Goal: Task Accomplishment & Management: Manage account settings

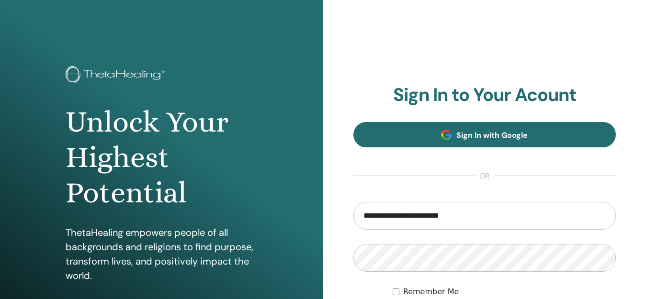
type input "**********"
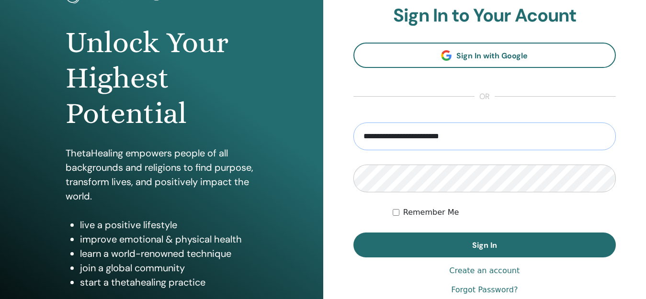
scroll to position [130, 0]
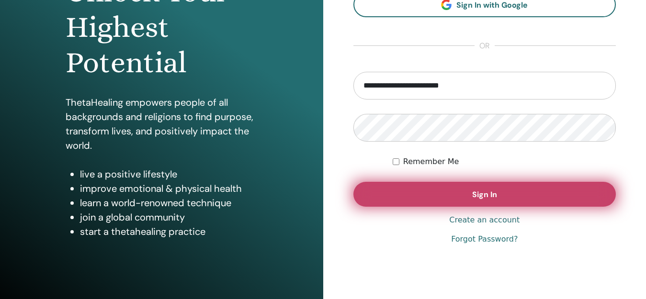
click at [458, 189] on button "Sign In" at bounding box center [485, 194] width 263 height 25
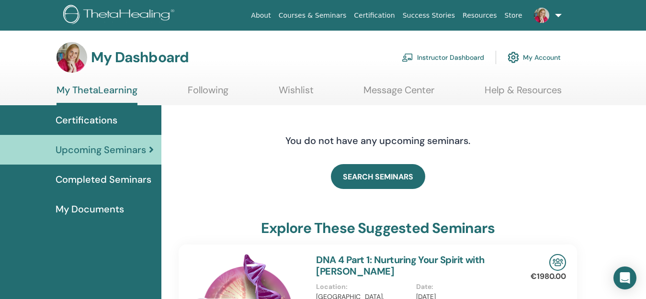
click at [458, 56] on link "Instructor Dashboard" at bounding box center [443, 57] width 82 height 21
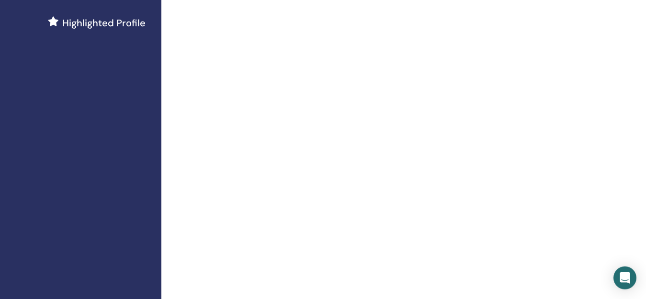
scroll to position [37, 0]
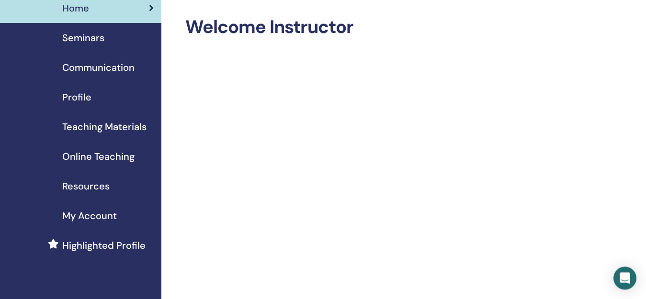
click at [100, 42] on span "Seminars" at bounding box center [83, 38] width 42 height 14
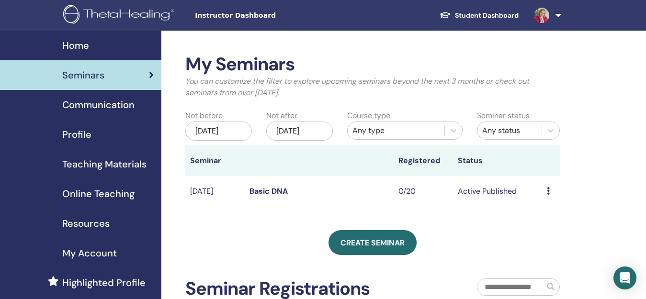
click at [120, 46] on div "Home" at bounding box center [81, 45] width 146 height 14
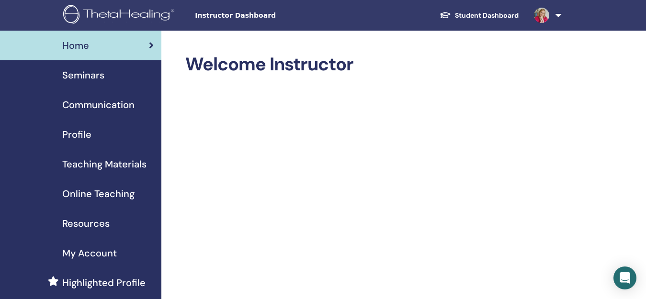
click at [558, 14] on link at bounding box center [546, 15] width 39 height 31
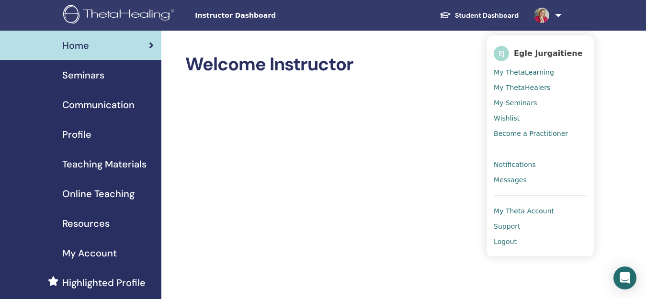
click at [512, 241] on span "Logout" at bounding box center [505, 242] width 23 height 9
